Goal: Information Seeking & Learning: Learn about a topic

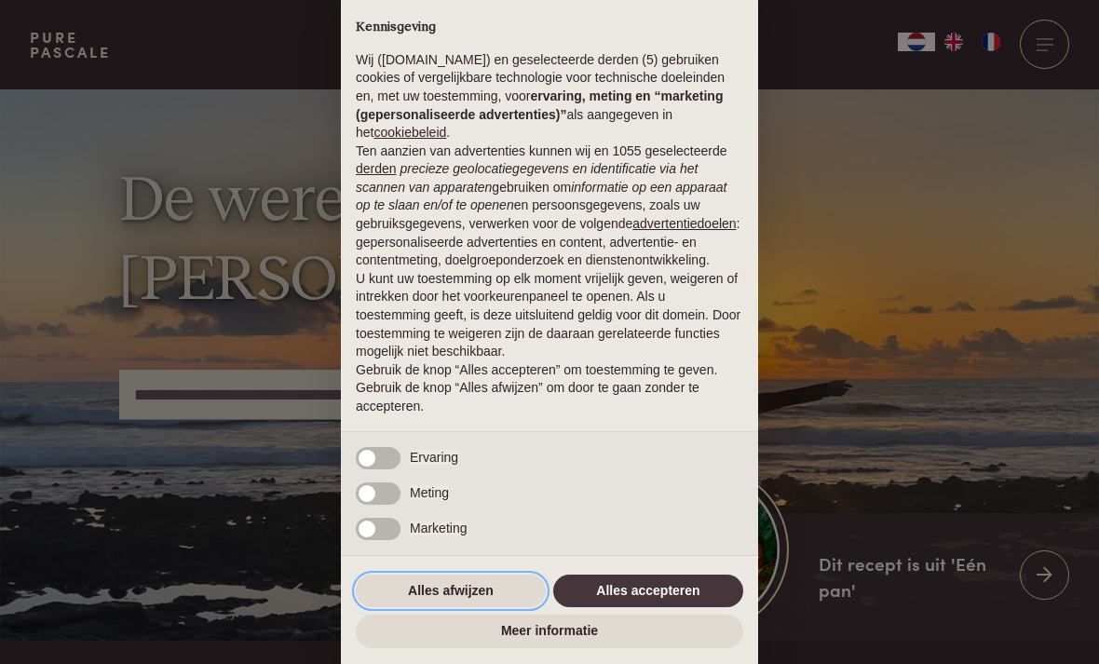
click at [426, 596] on button "Alles afwijzen" at bounding box center [451, 592] width 190 height 34
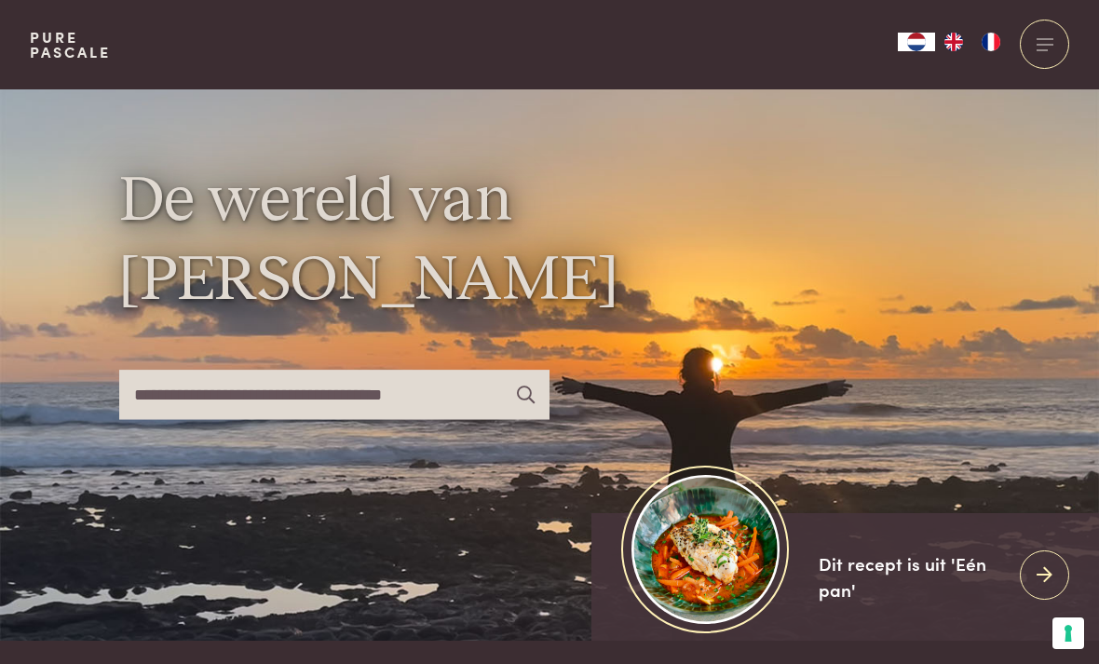
click at [1047, 54] on div at bounding box center [1044, 44] width 49 height 49
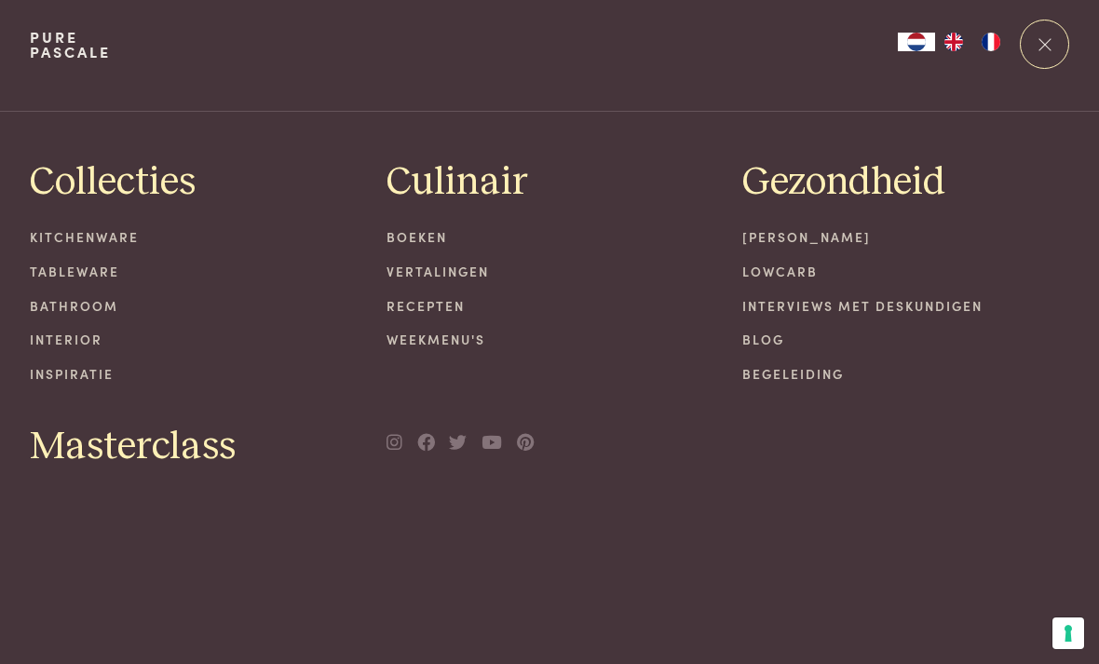
click at [391, 311] on link "Recepten" at bounding box center [550, 306] width 327 height 20
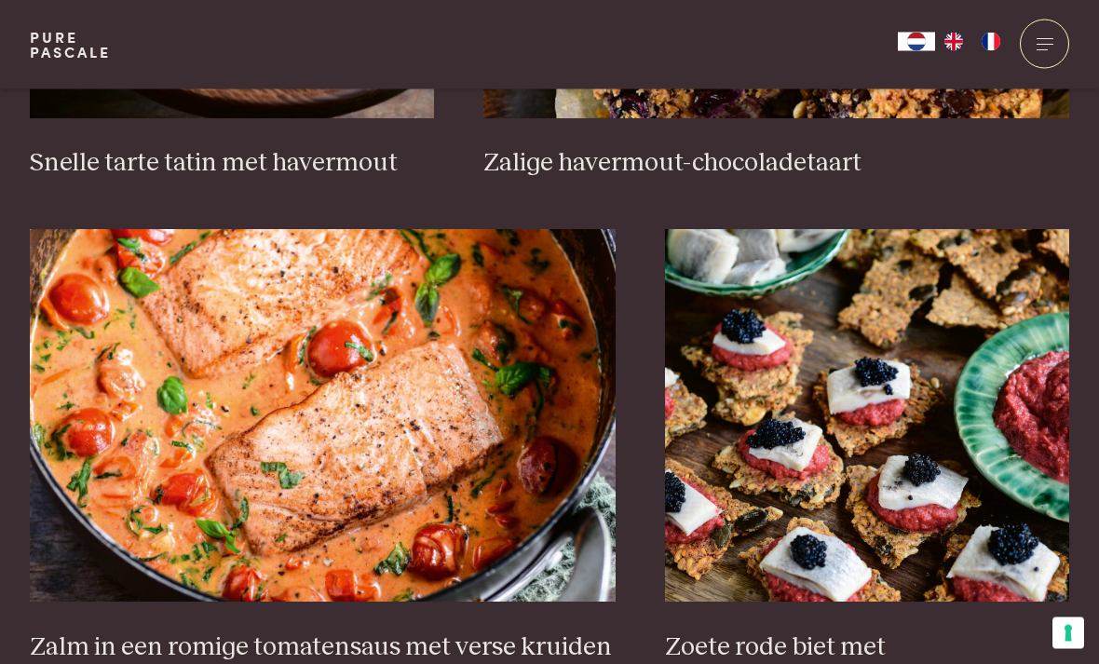
scroll to position [3014, 0]
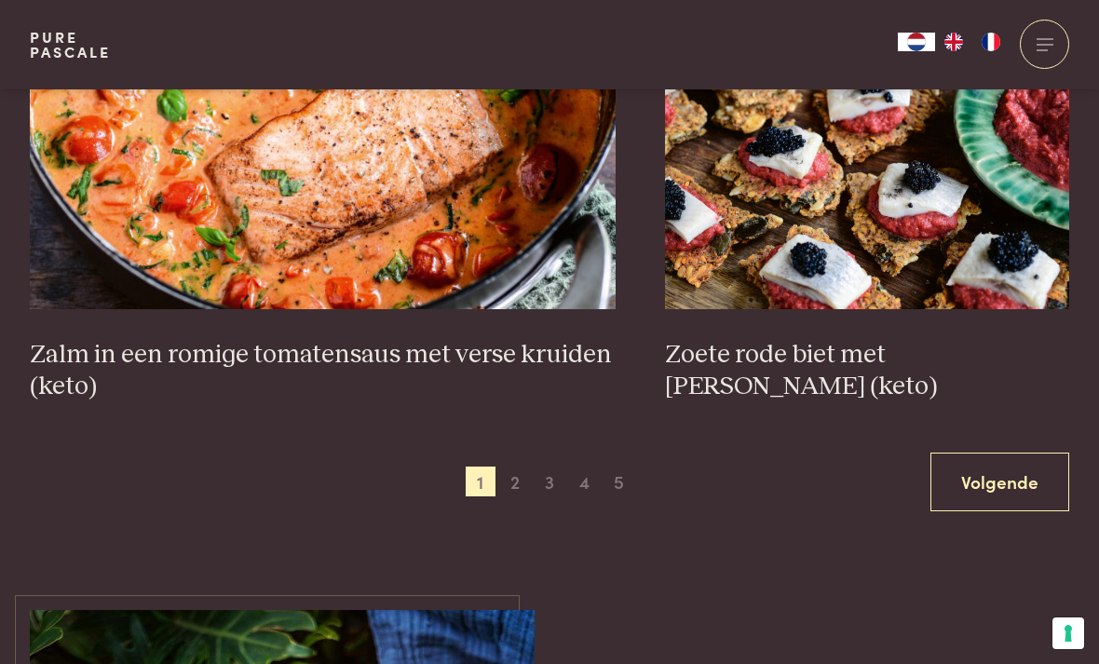
click at [967, 481] on link "Volgende" at bounding box center [1000, 482] width 139 height 59
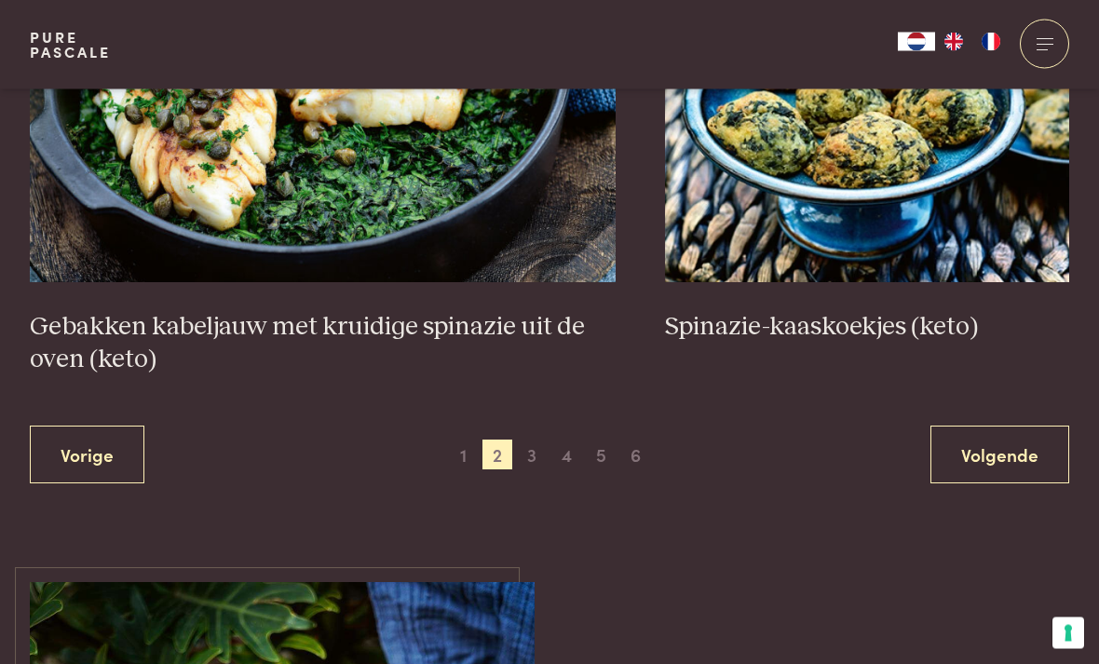
scroll to position [3377, 0]
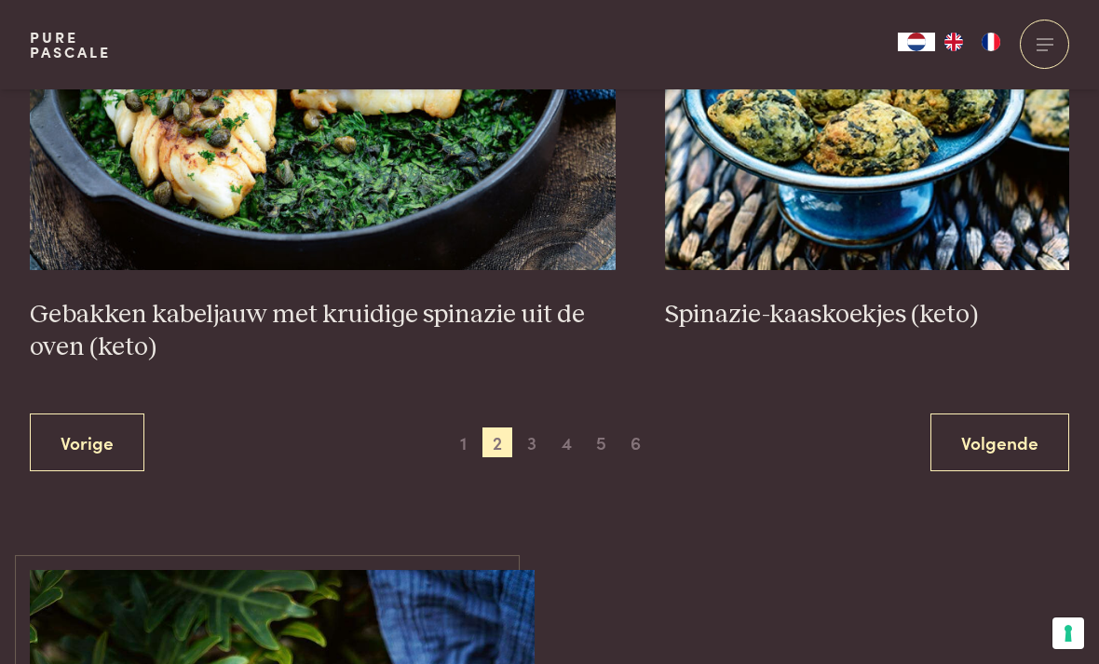
click at [934, 414] on link "Volgende" at bounding box center [1000, 443] width 139 height 59
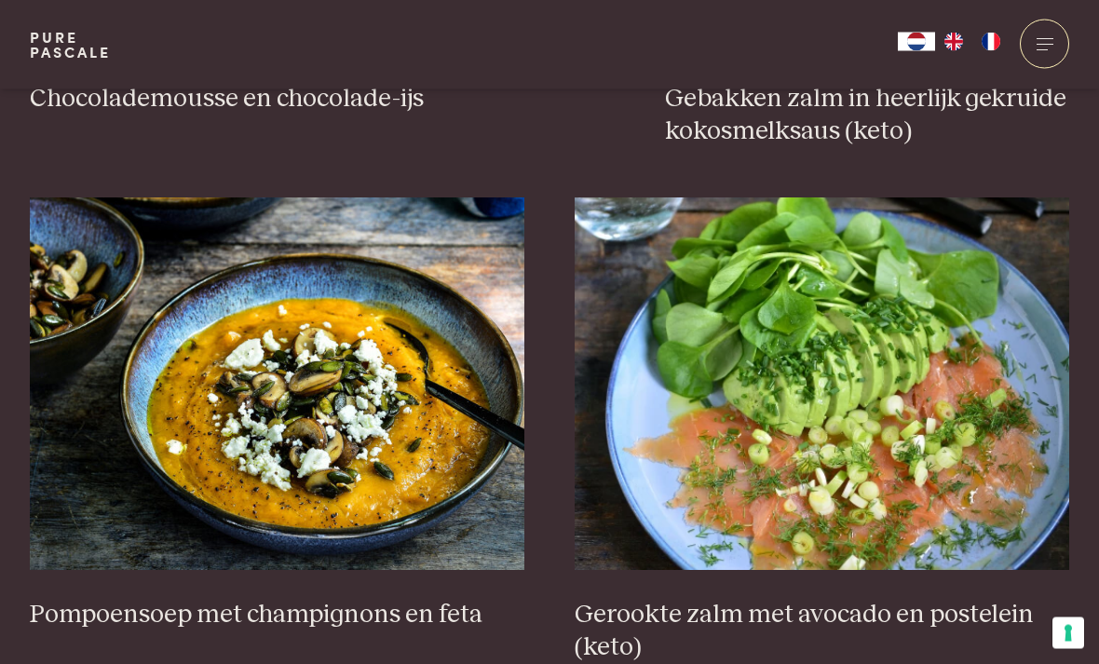
scroll to position [2175, 0]
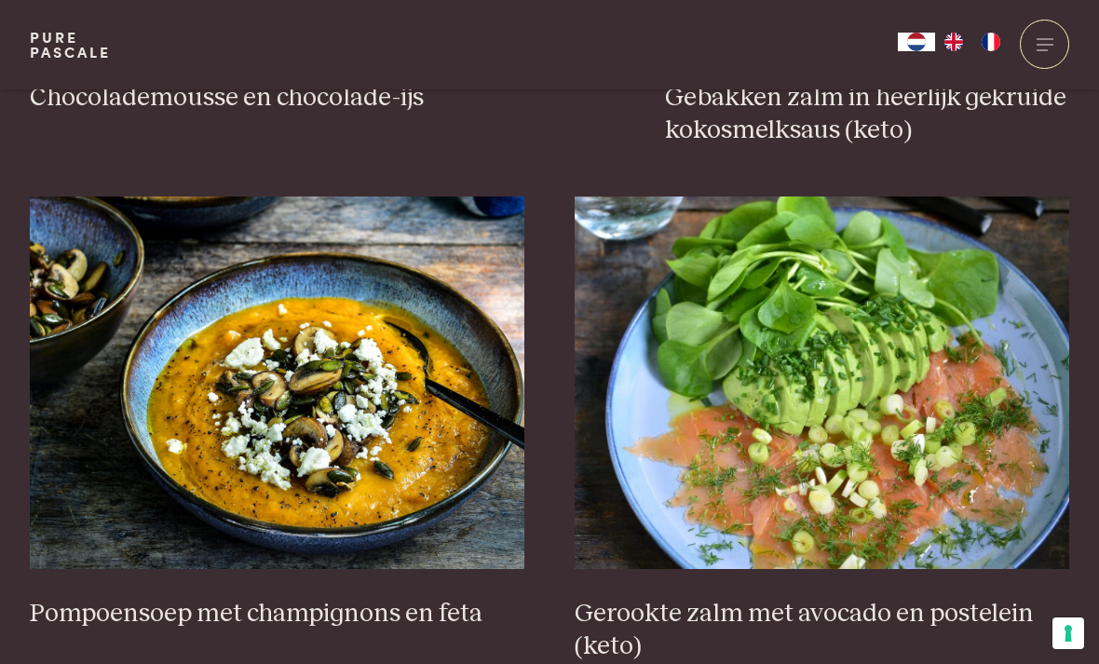
click at [118, 323] on img at bounding box center [278, 383] width 496 height 373
click at [120, 249] on img at bounding box center [278, 383] width 496 height 373
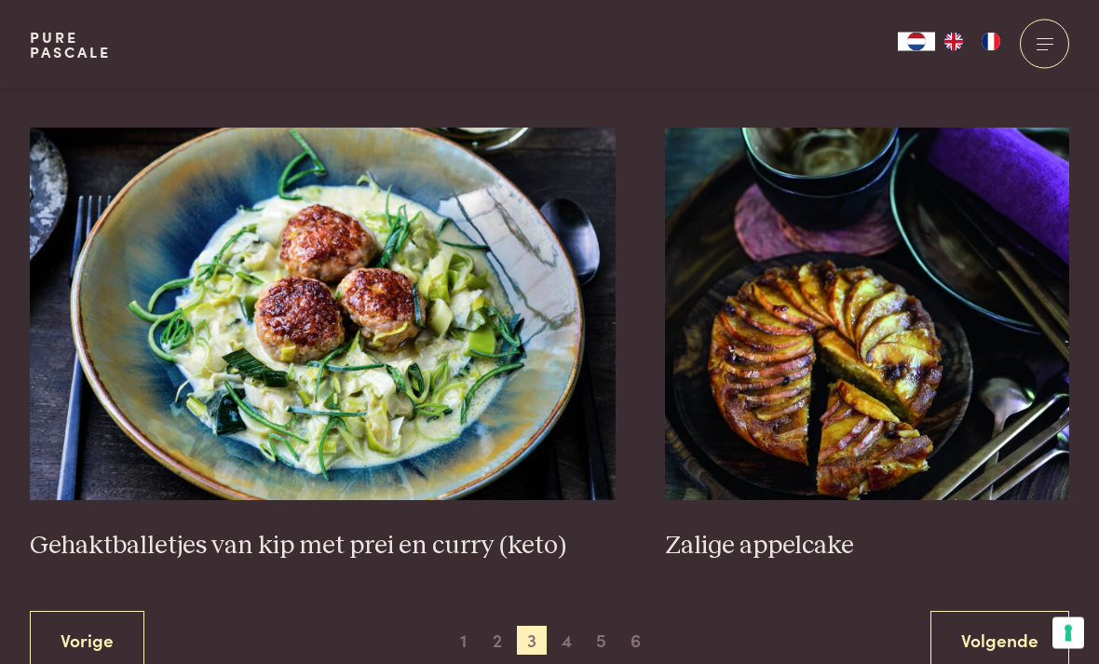
scroll to position [3277, 0]
click at [987, 610] on link "Volgende" at bounding box center [1000, 639] width 139 height 59
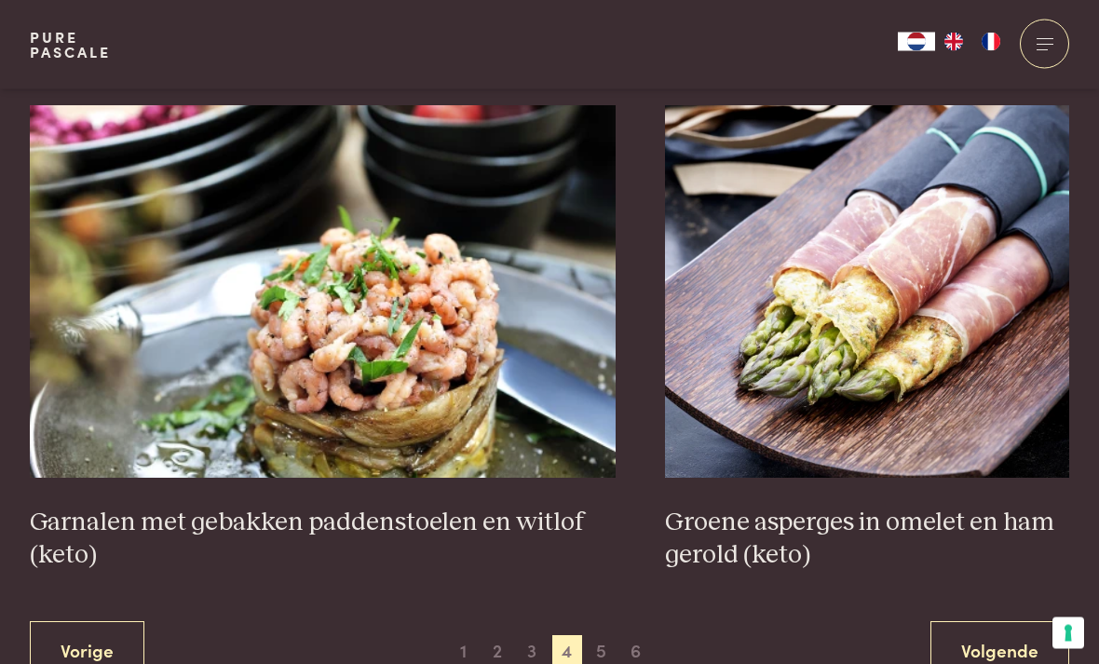
scroll to position [3170, 0]
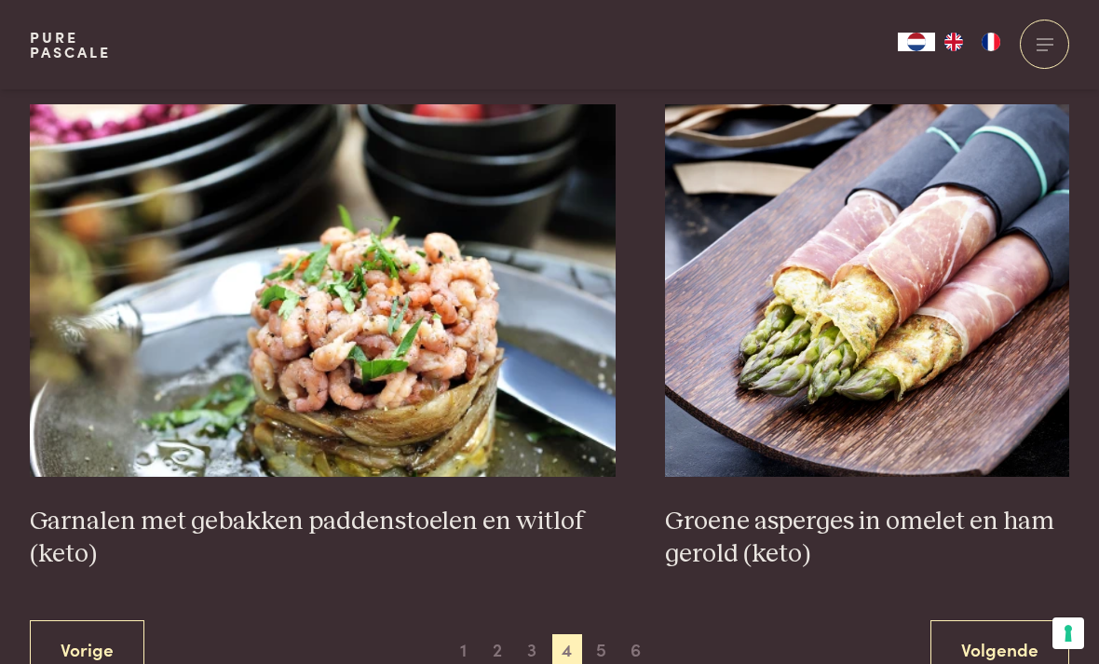
click at [1003, 630] on link "Volgende" at bounding box center [1000, 650] width 139 height 59
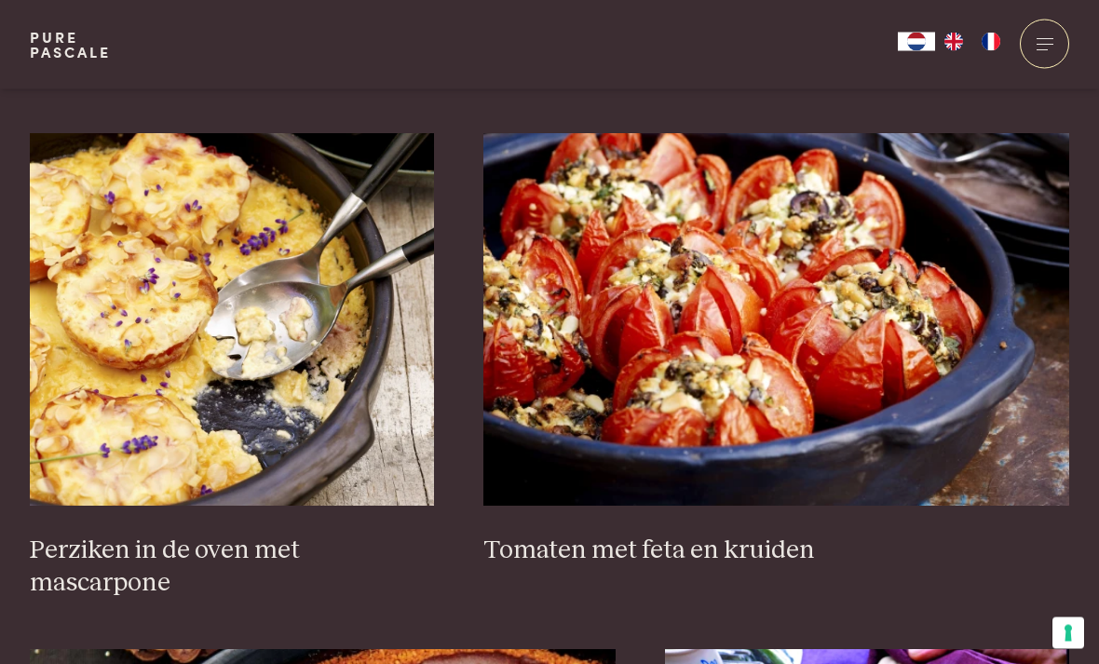
scroll to position [2691, 0]
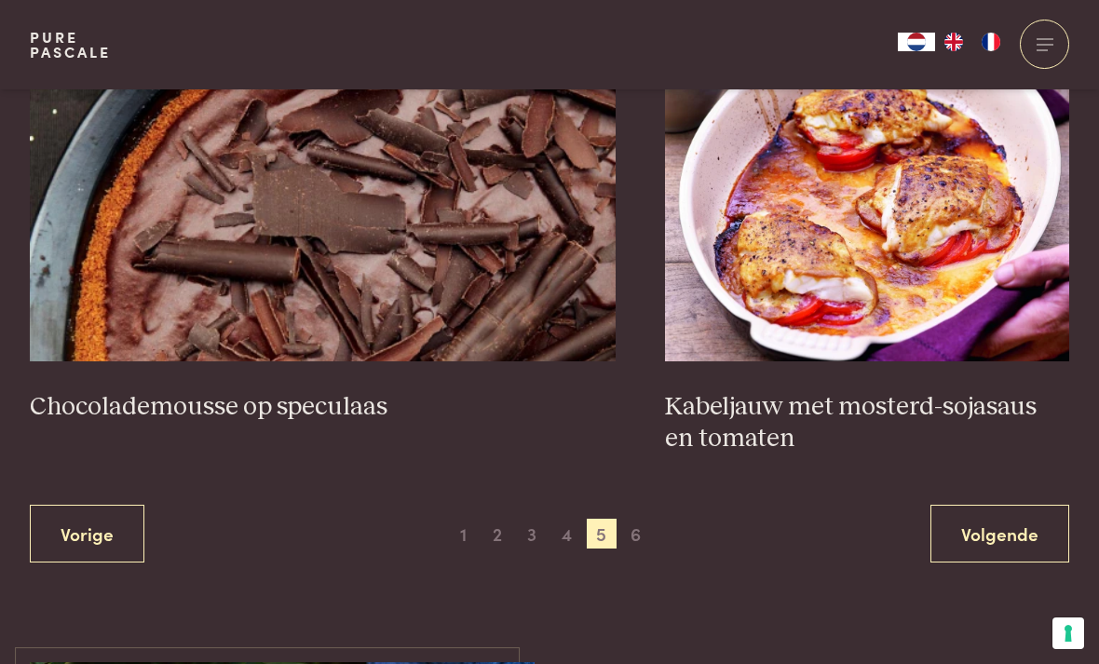
click at [1012, 515] on link "Volgende" at bounding box center [1000, 534] width 139 height 59
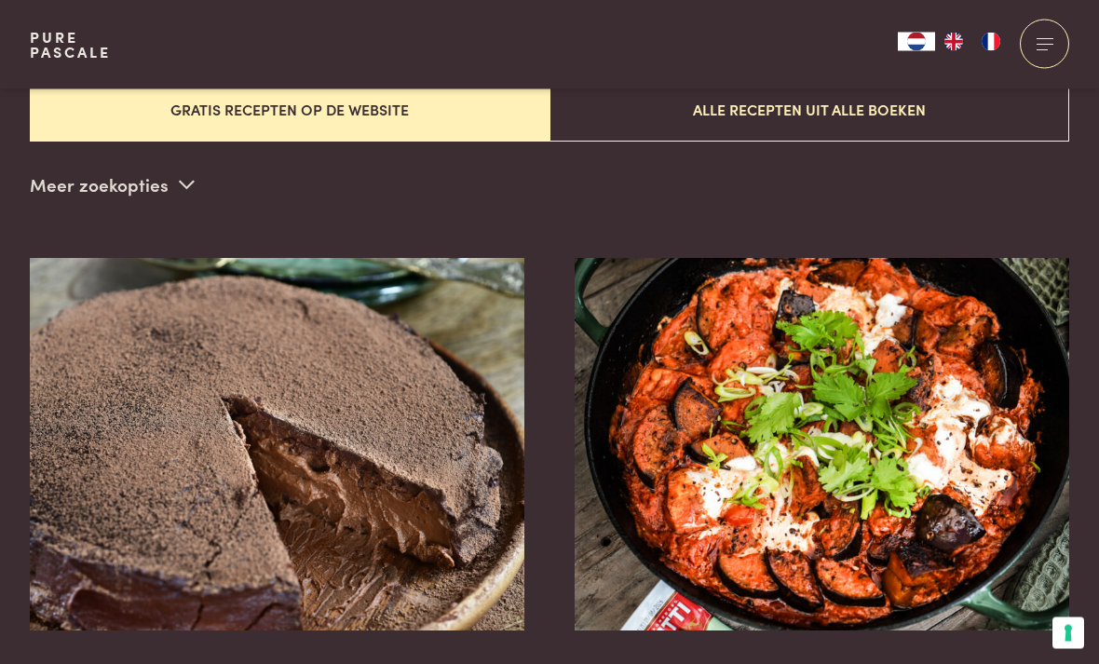
scroll to position [524, 0]
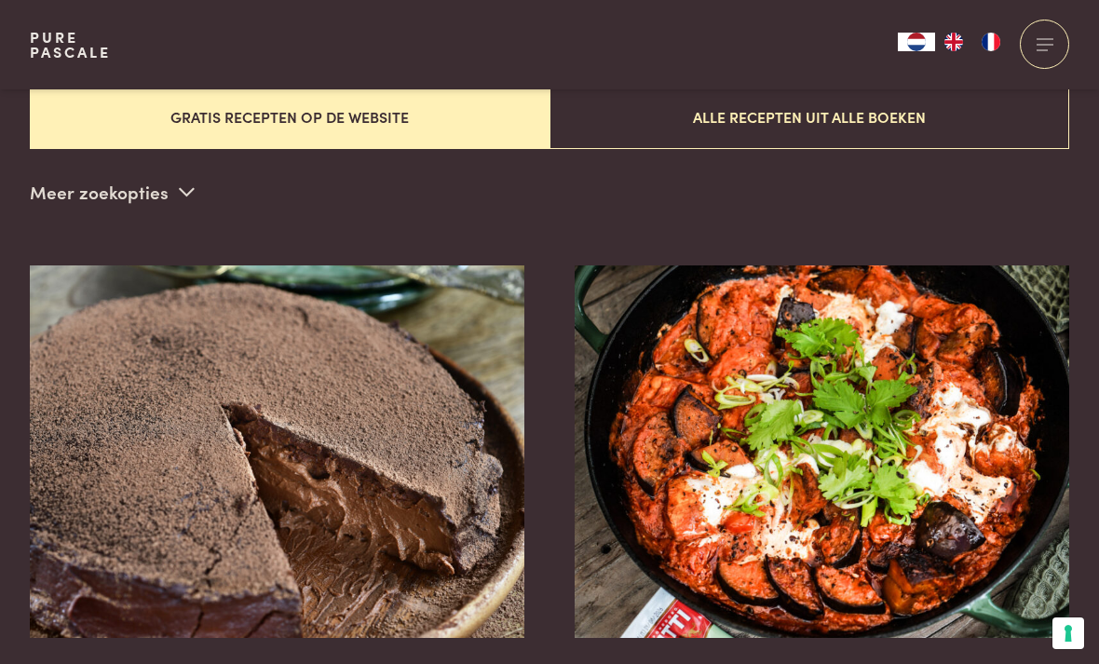
click at [804, 106] on button "Alle recepten uit alle boeken" at bounding box center [810, 117] width 520 height 62
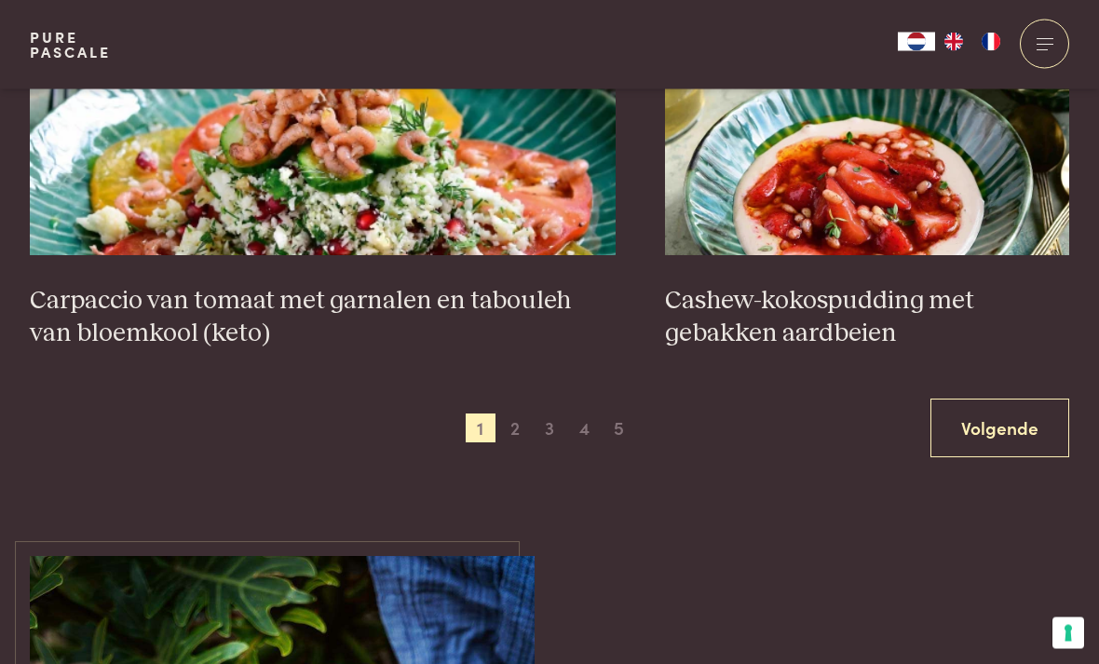
scroll to position [3361, 0]
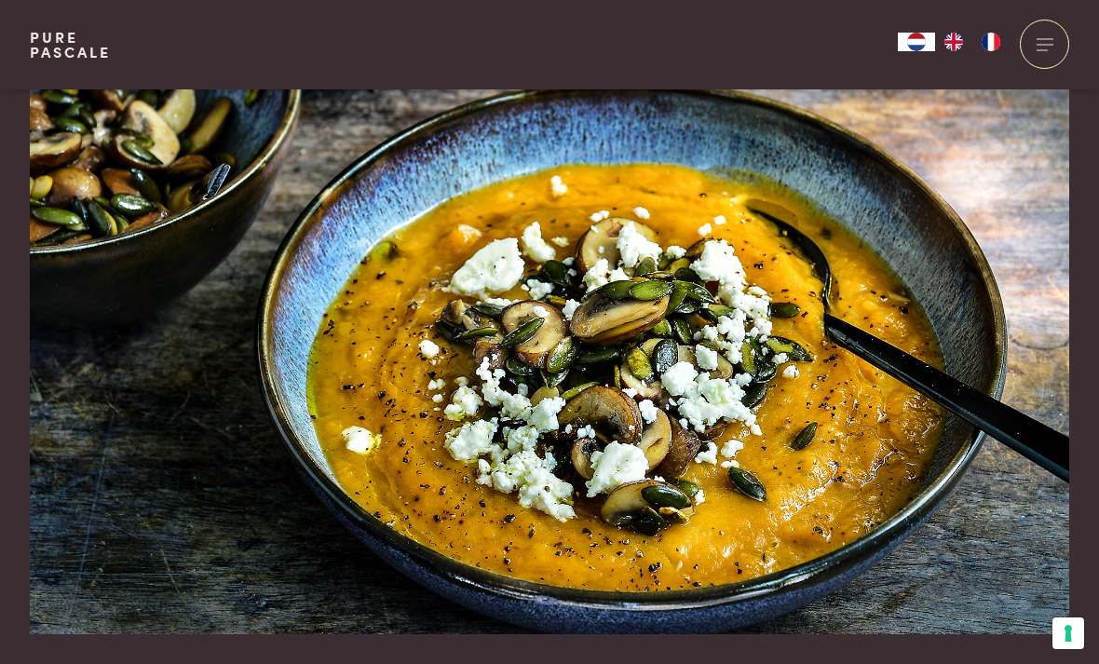
scroll to position [78, 0]
